Goal: Transaction & Acquisition: Book appointment/travel/reservation

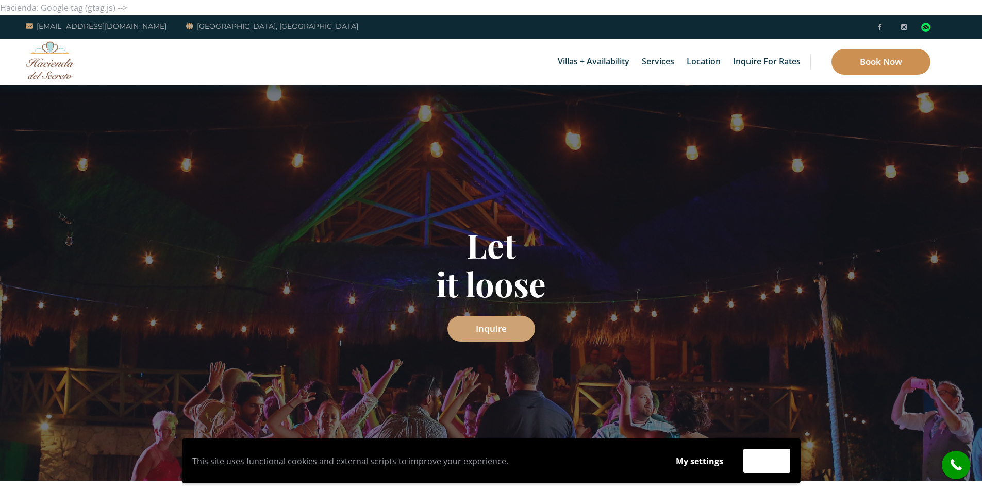
click at [887, 58] on link "Book Now" at bounding box center [880, 62] width 99 height 26
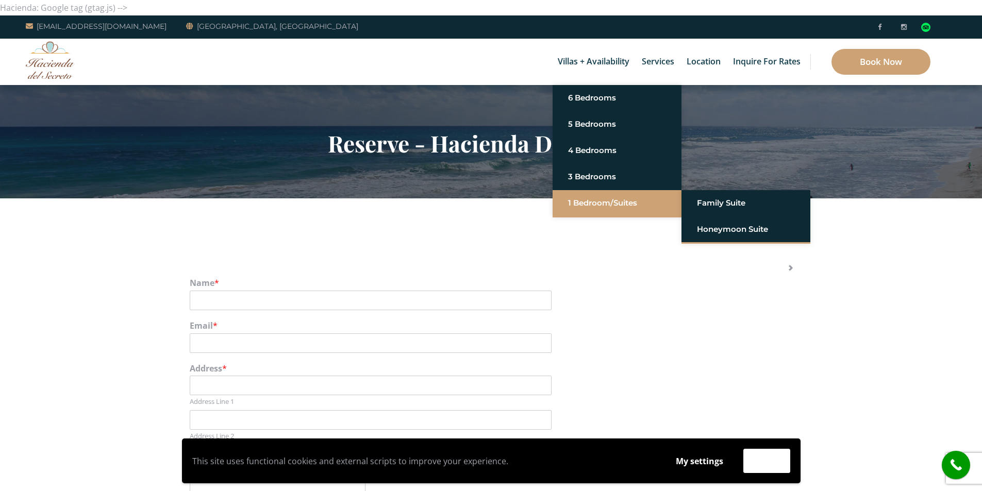
click at [606, 208] on link "1 Bedroom/Suites" at bounding box center [617, 203] width 98 height 19
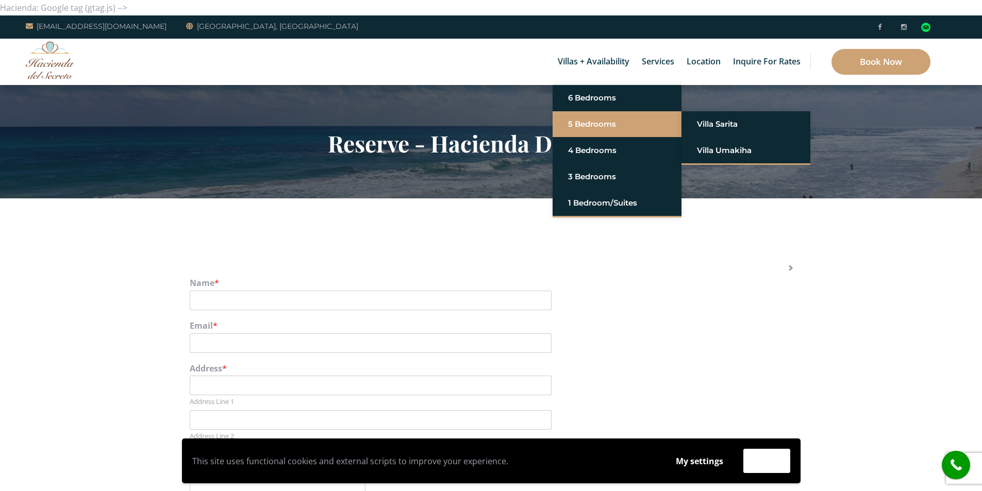
click at [583, 126] on link "5 Bedrooms" at bounding box center [617, 124] width 98 height 19
click at [735, 123] on link "Villa Sarita" at bounding box center [746, 124] width 98 height 19
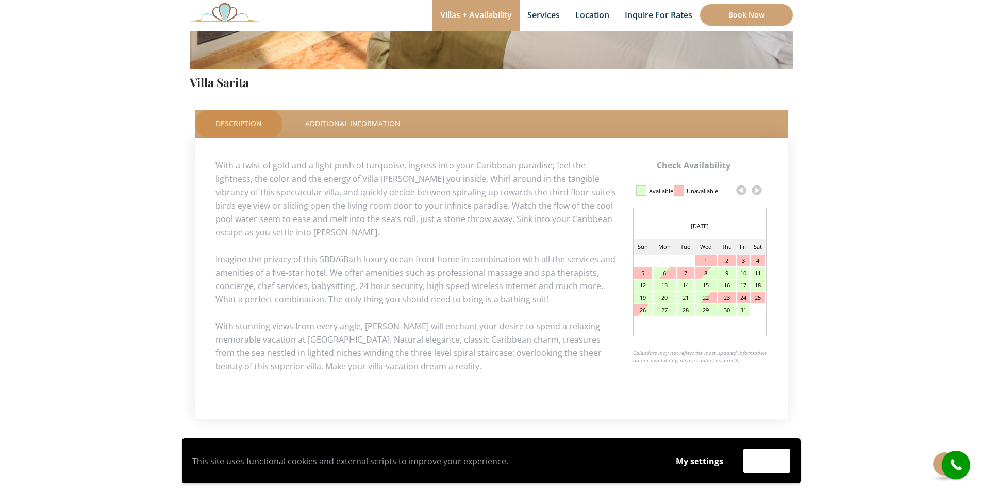
scroll to position [515, 0]
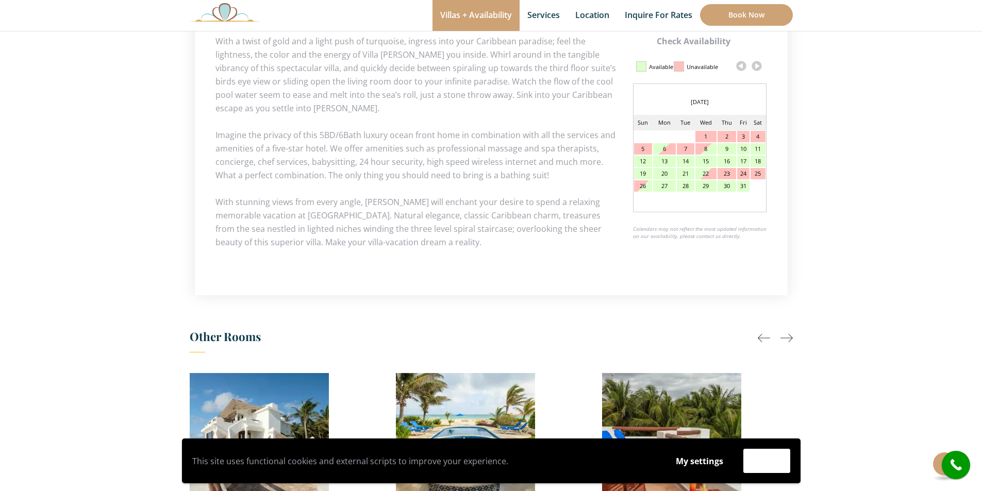
click at [668, 164] on div "13" at bounding box center [664, 161] width 22 height 11
click at [667, 162] on div "13" at bounding box center [664, 161] width 22 height 11
click at [740, 17] on link "Book Now" at bounding box center [746, 15] width 93 height 22
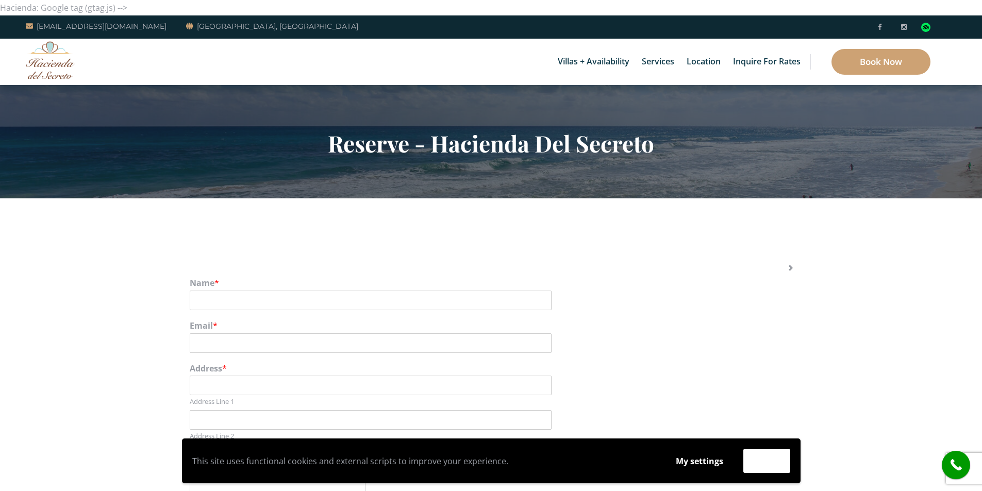
click at [57, 64] on img at bounding box center [50, 60] width 49 height 38
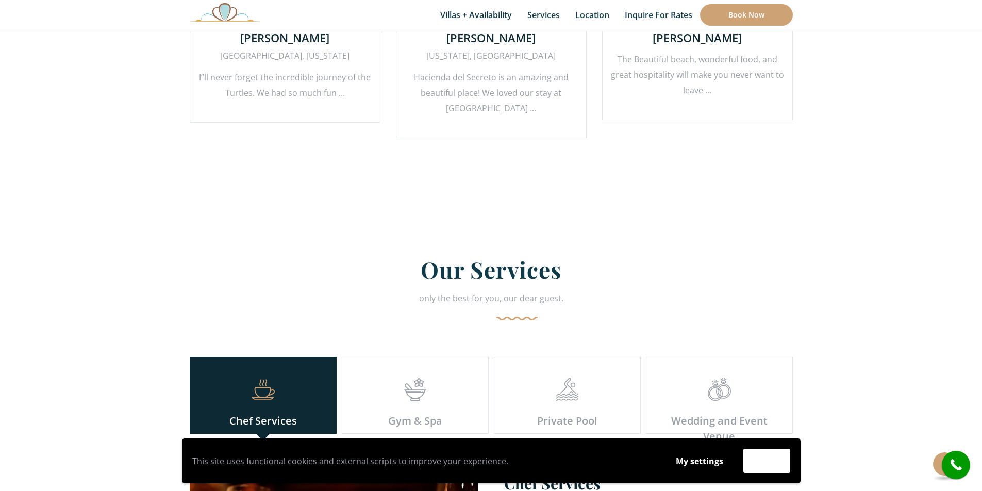
scroll to position [2782, 0]
